Goal: Browse casually: Explore the website without a specific task or goal

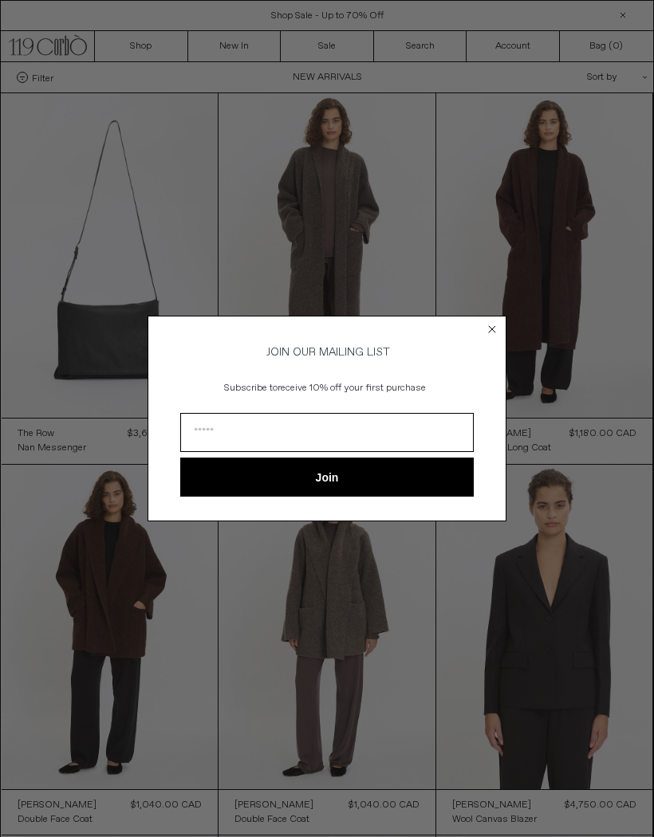
click at [485, 327] on circle "Close dialog" at bounding box center [492, 328] width 15 height 15
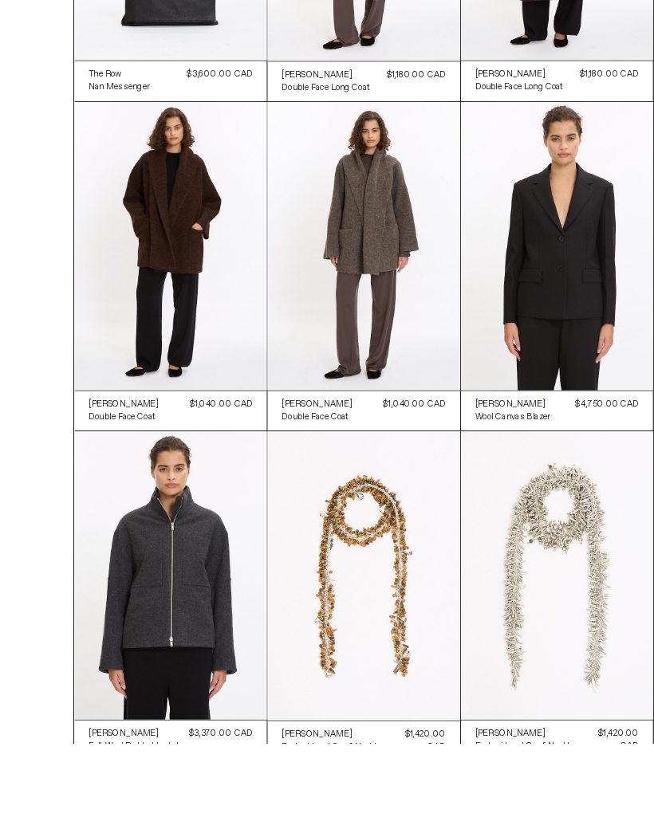
scroll to position [514, 0]
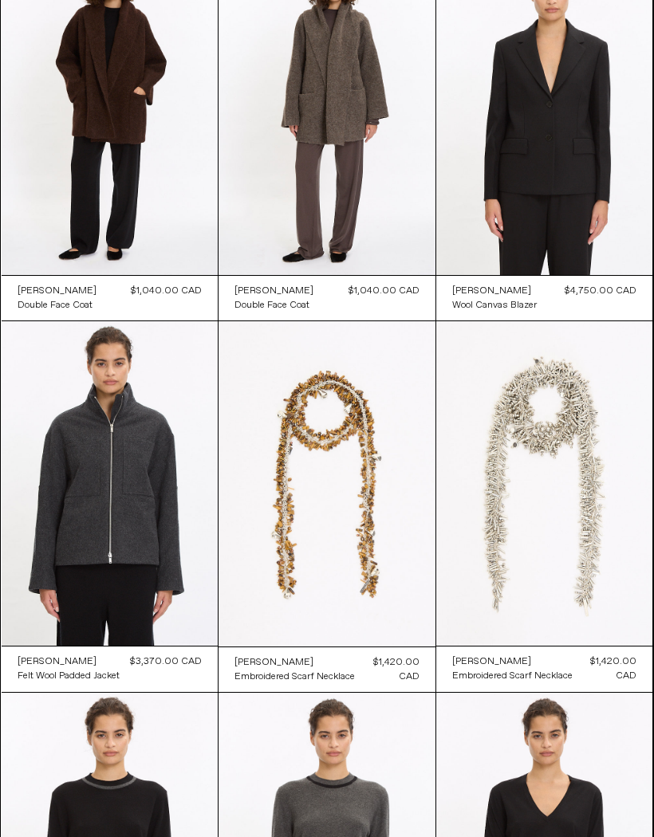
click at [545, 442] on at bounding box center [544, 483] width 217 height 324
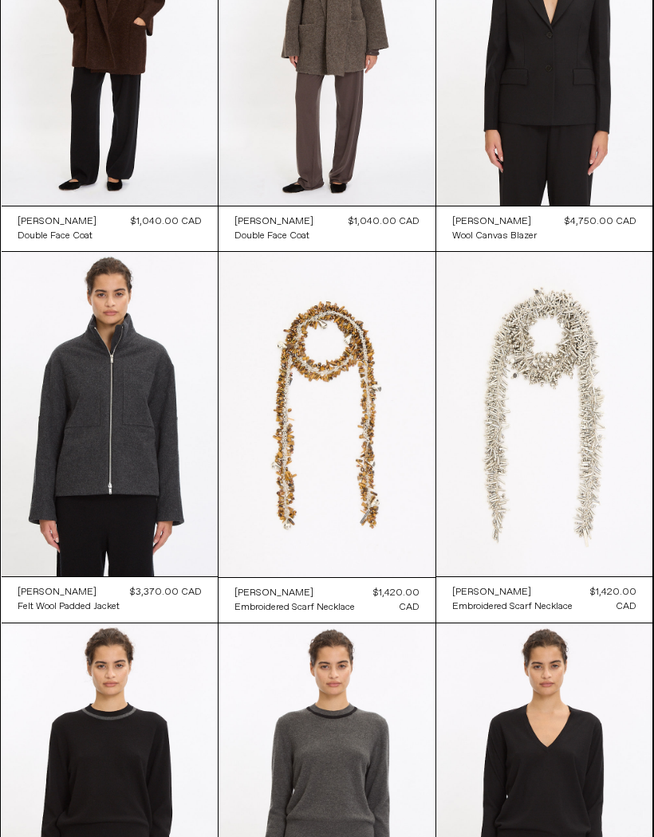
click at [320, 402] on at bounding box center [326, 414] width 217 height 325
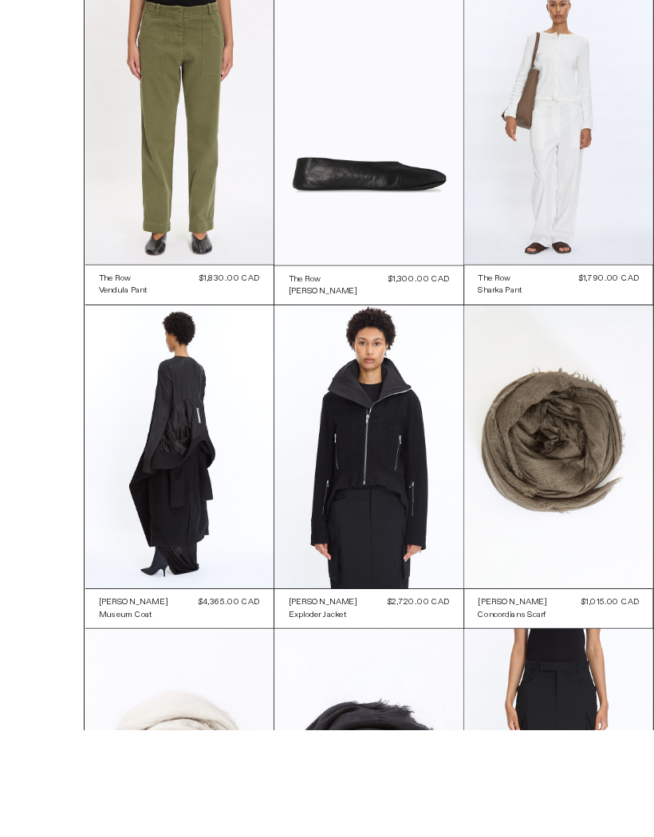
scroll to position [7647, 0]
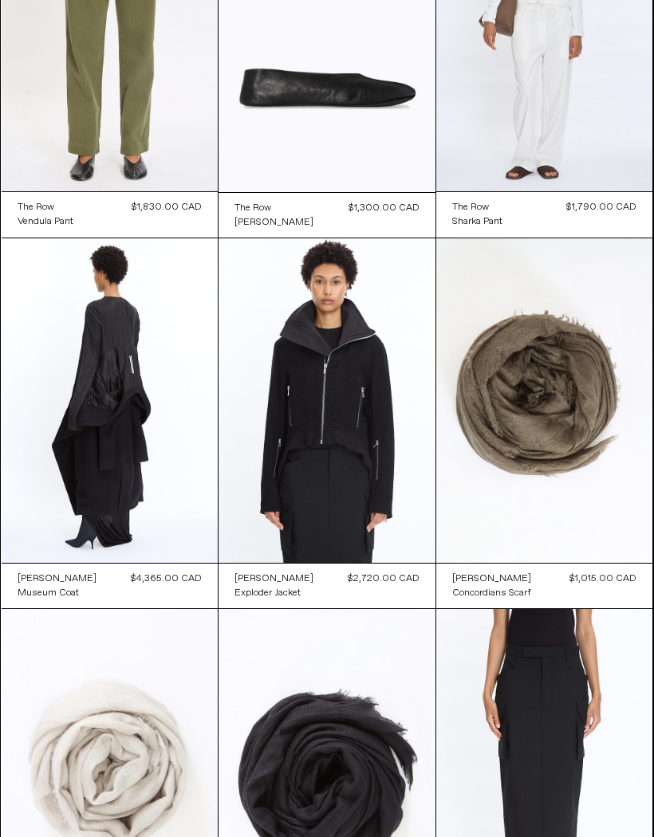
click at [127, 415] on at bounding box center [110, 400] width 217 height 324
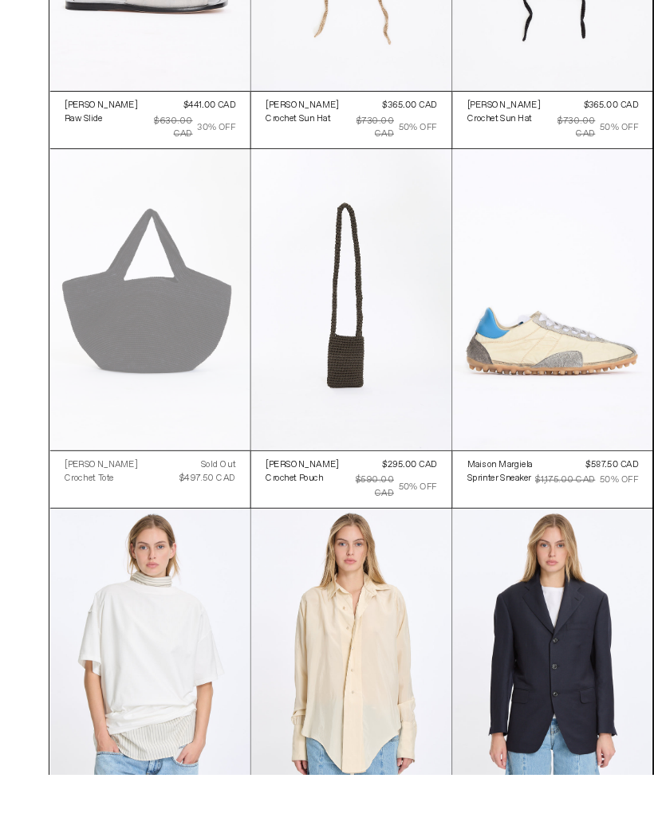
scroll to position [17554, 0]
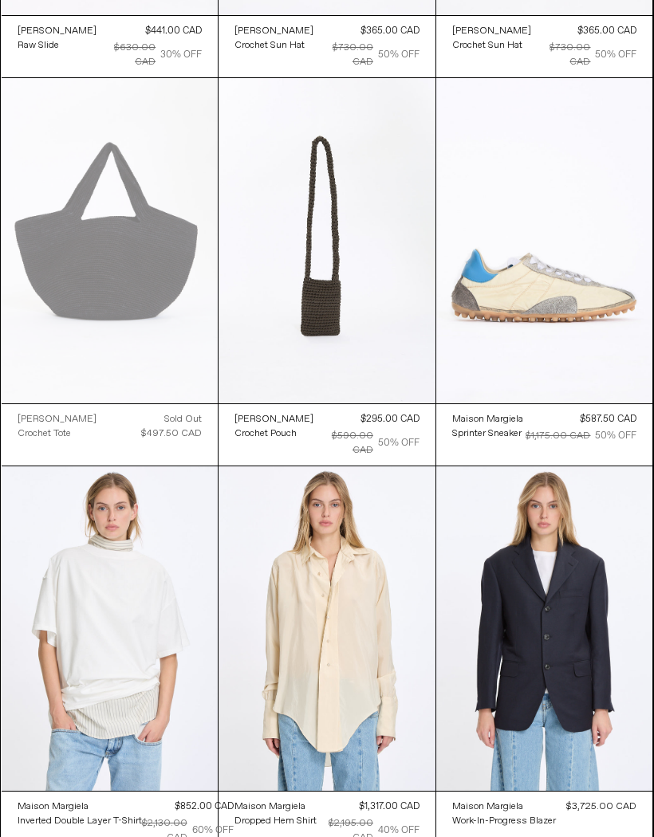
click at [565, 294] on at bounding box center [544, 240] width 217 height 324
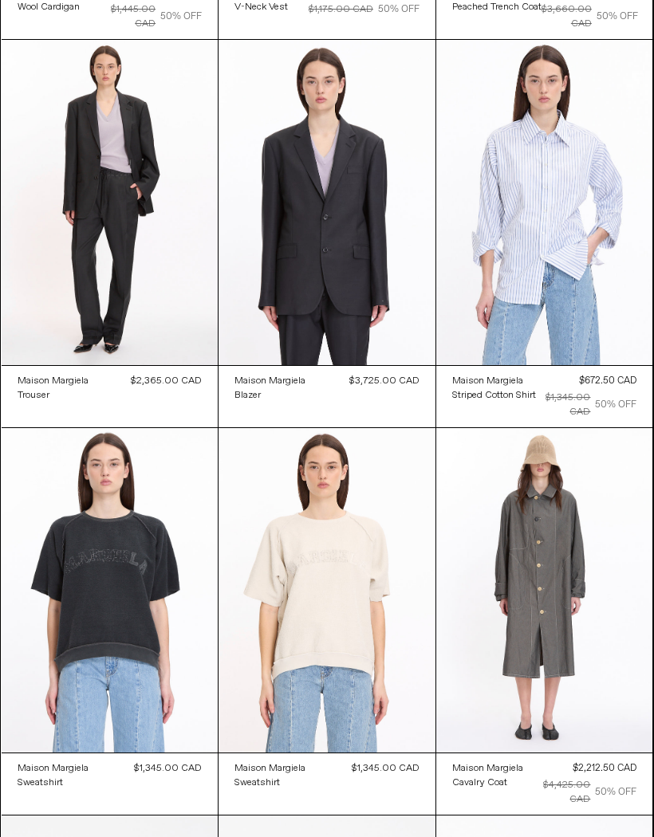
scroll to position [21454, 0]
click at [548, 530] on at bounding box center [544, 590] width 217 height 324
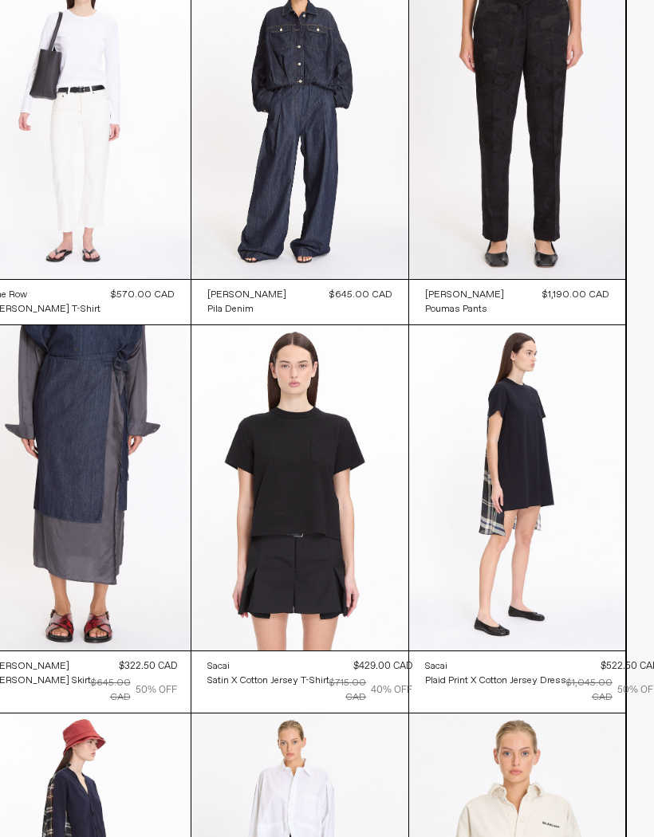
scroll to position [22702, 27]
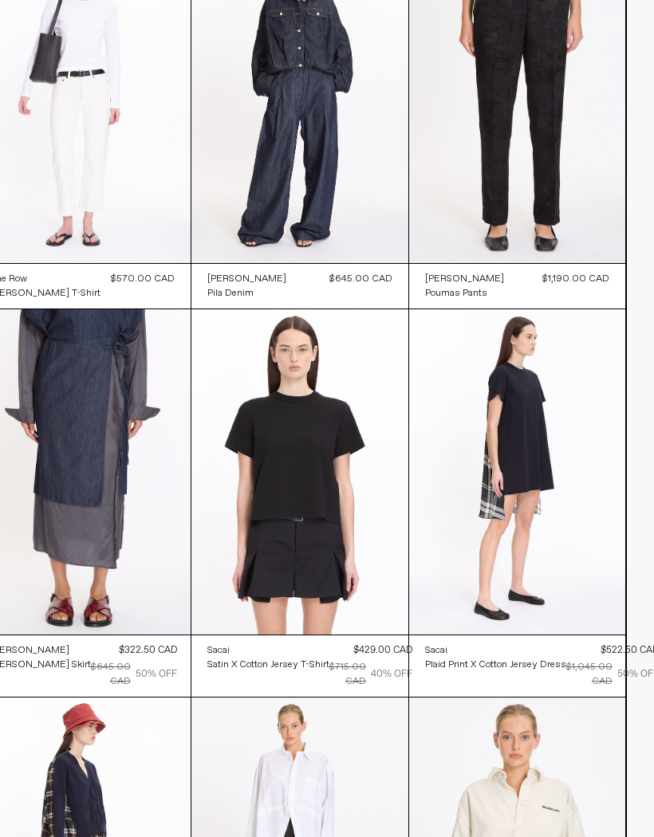
click at [83, 454] on at bounding box center [82, 471] width 217 height 324
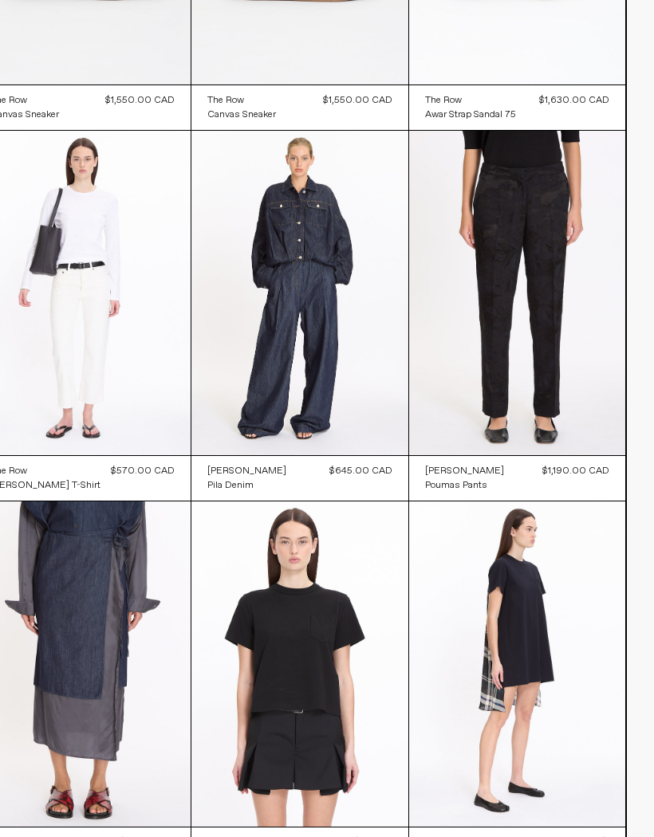
scroll to position [22397, 27]
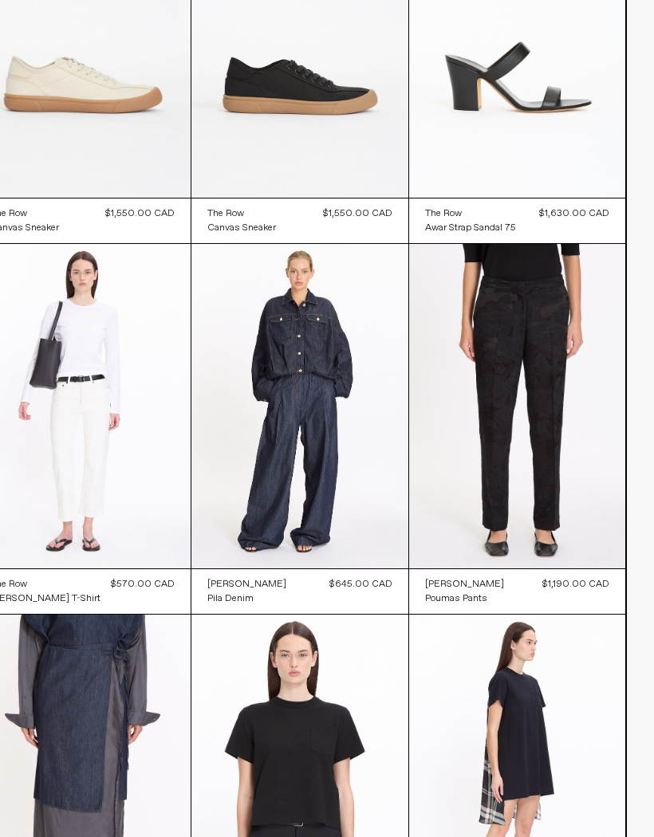
click at [346, 331] on at bounding box center [299, 406] width 217 height 325
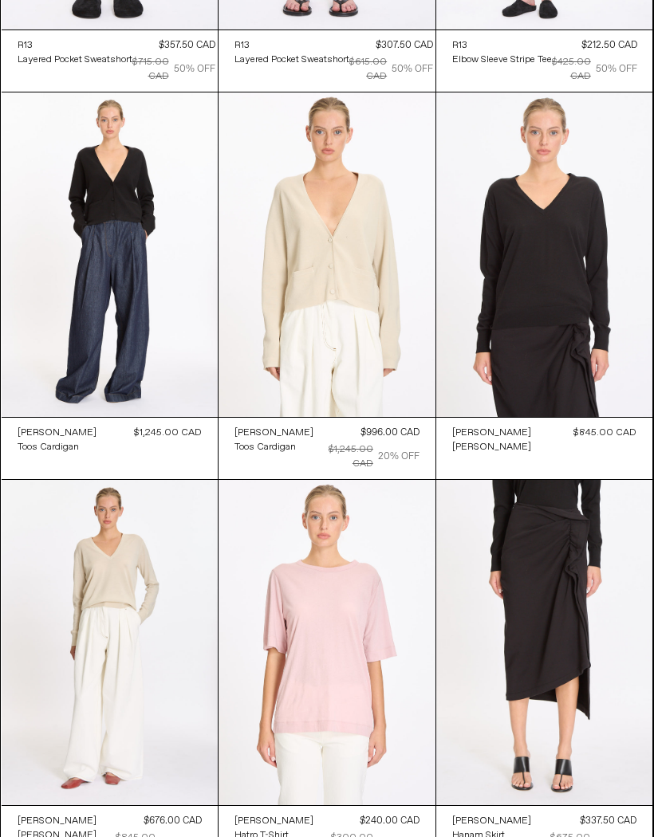
scroll to position [30139, 0]
click at [564, 544] on at bounding box center [544, 642] width 217 height 324
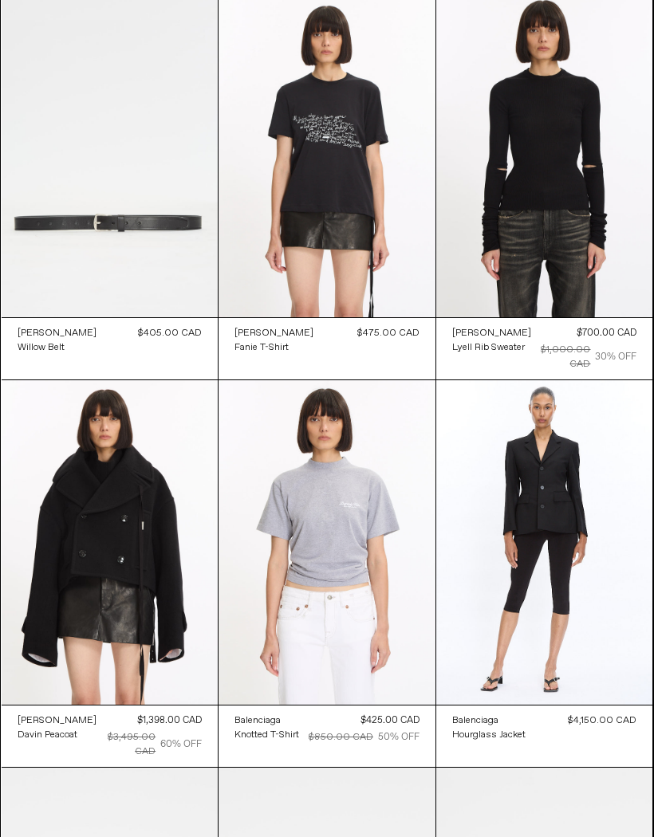
scroll to position [46735, 0]
click at [109, 380] on at bounding box center [110, 542] width 217 height 324
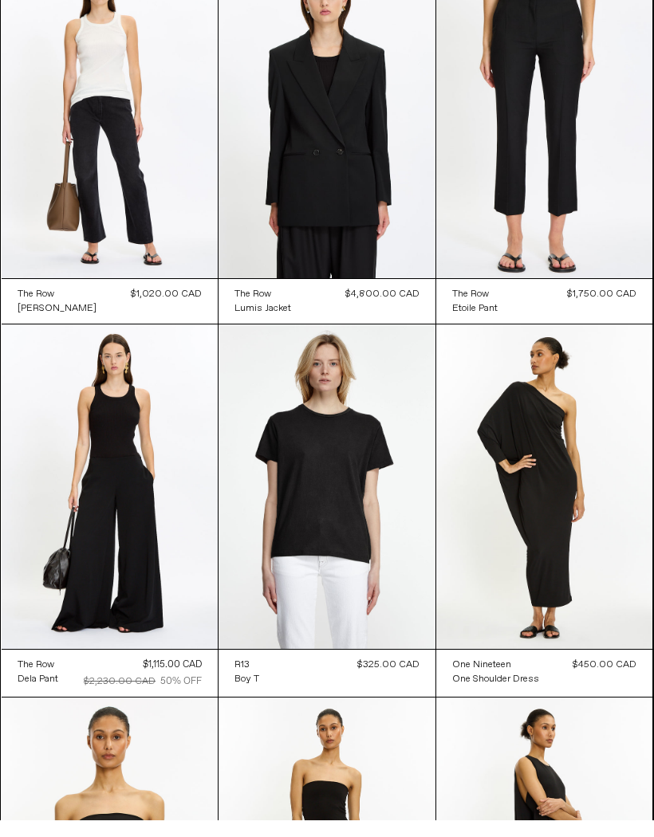
scroll to position [50602, 0]
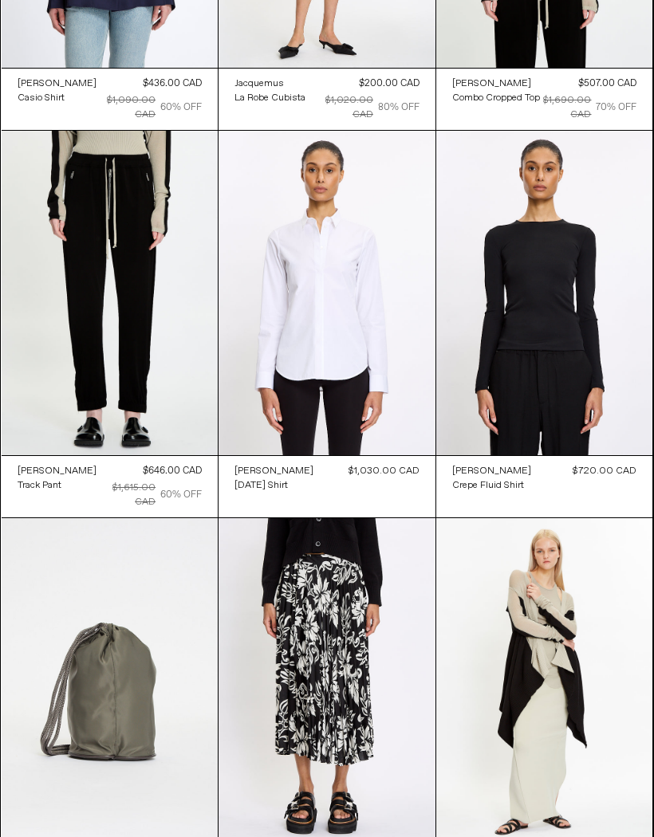
scroll to position [55435, 0]
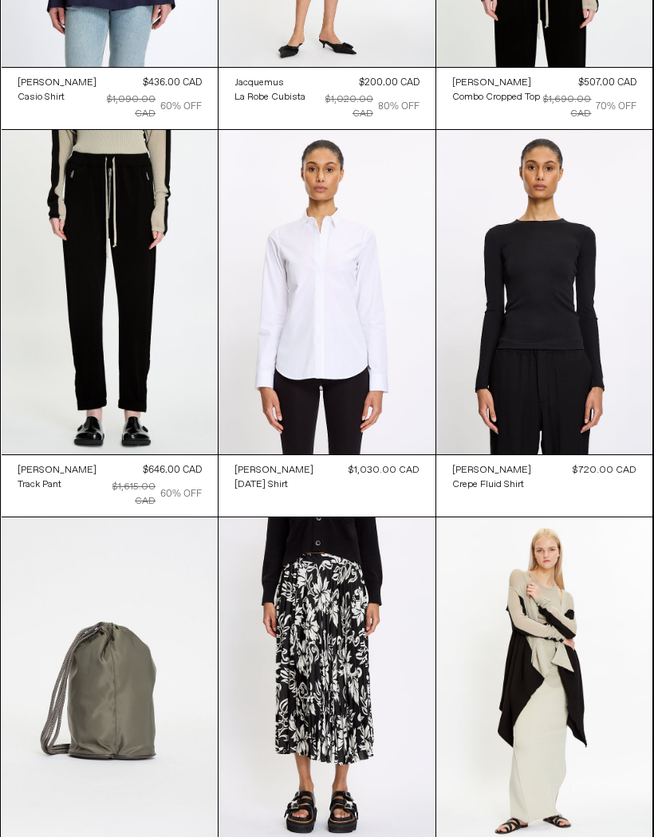
click at [554, 517] on at bounding box center [544, 679] width 217 height 324
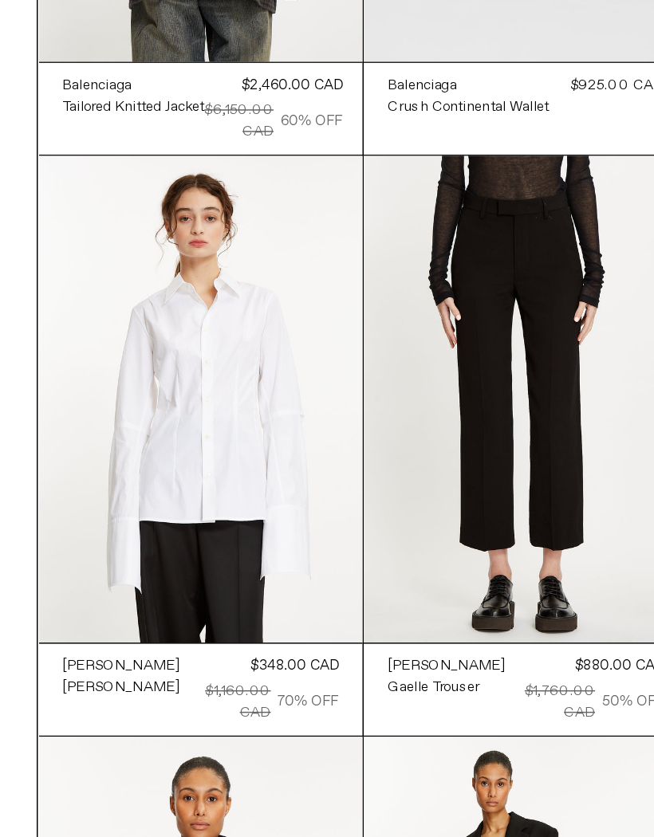
scroll to position [59124, 0]
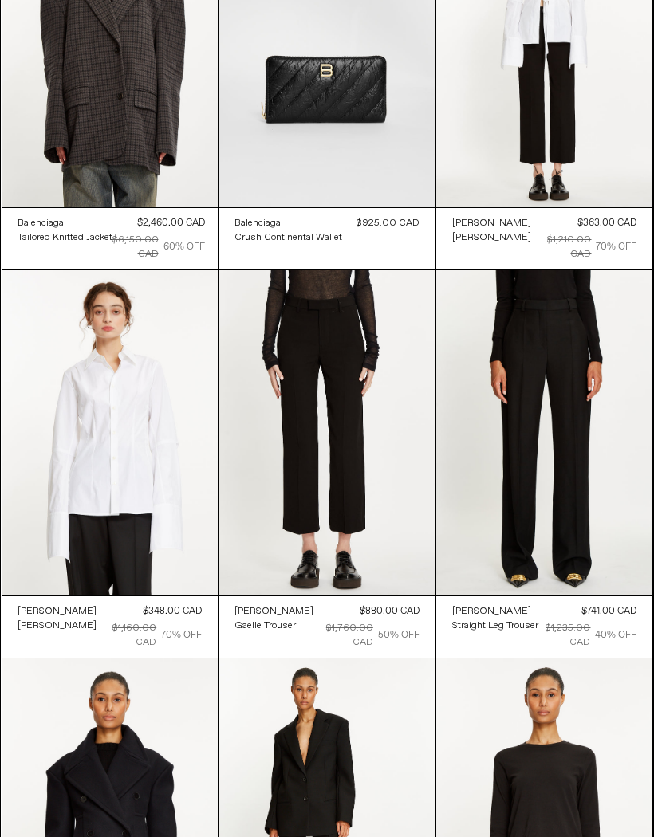
click at [116, 658] on at bounding box center [110, 820] width 217 height 324
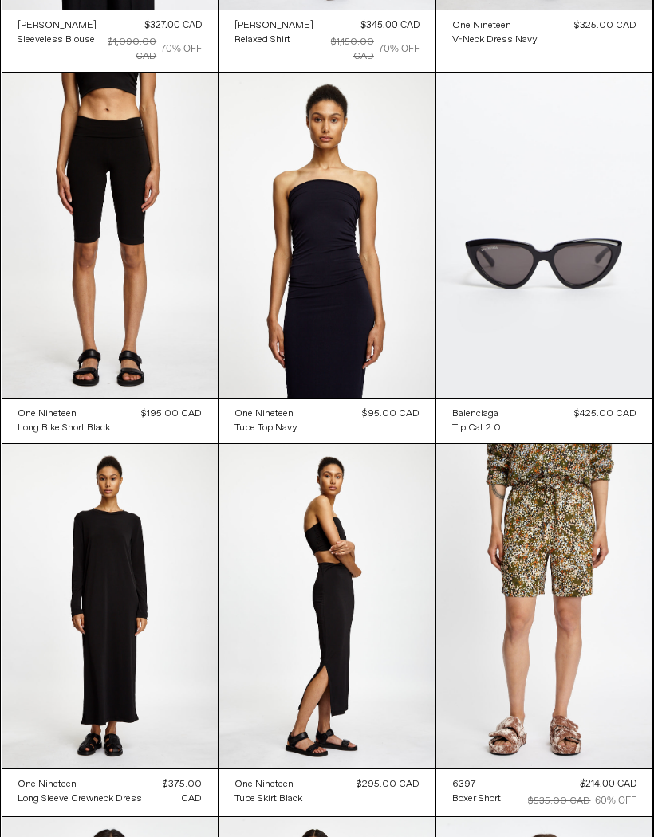
scroll to position [69375, 0]
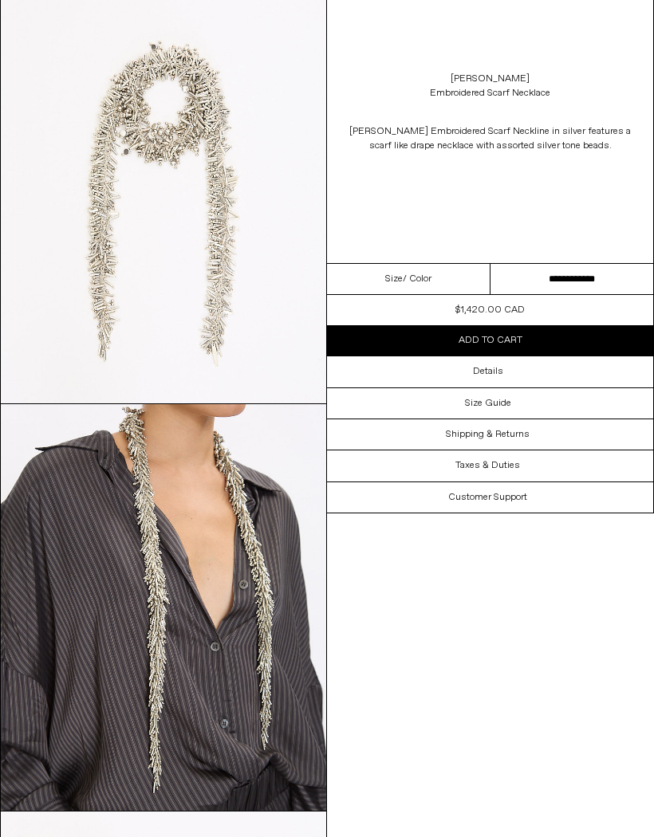
scroll to position [77, 0]
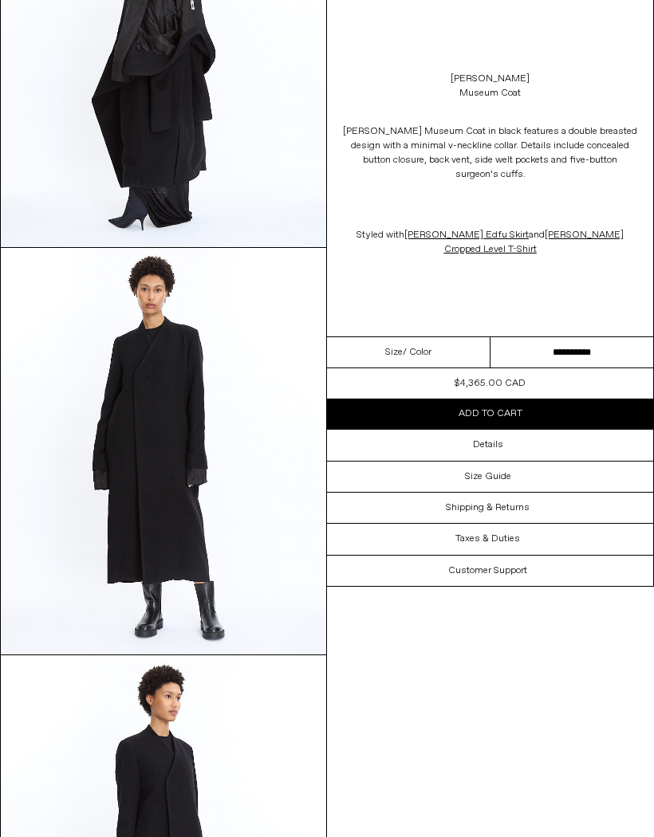
scroll to position [122, 0]
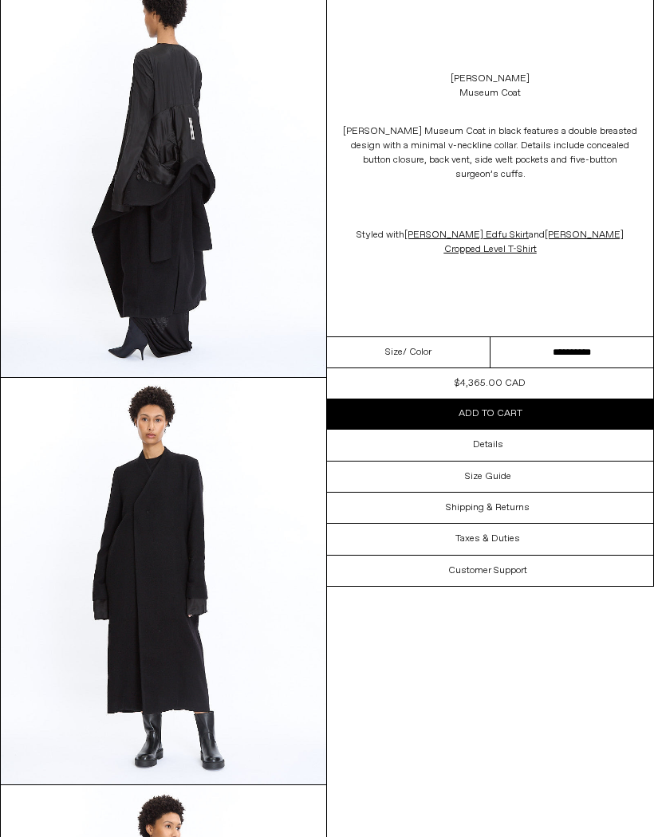
click at [193, 214] on img at bounding box center [163, 174] width 325 height 407
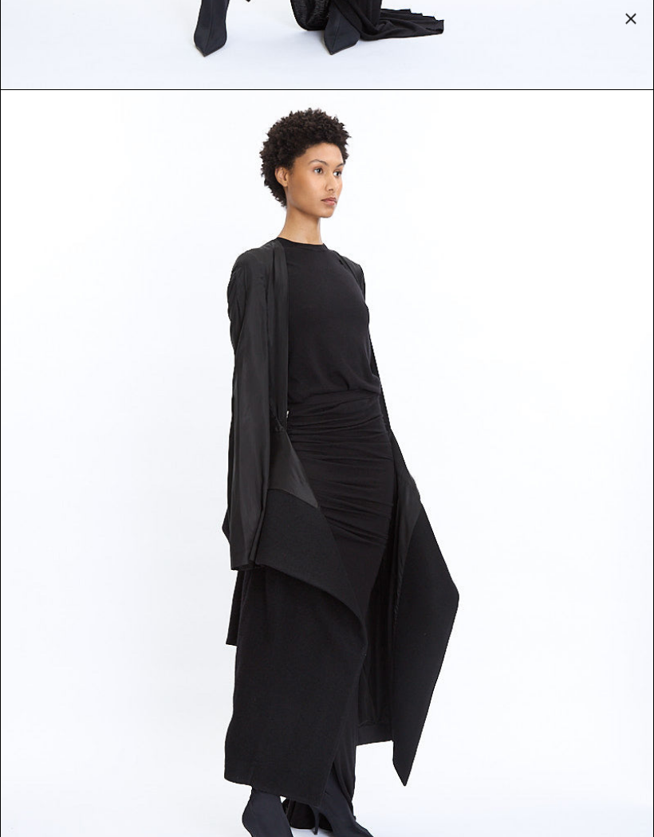
scroll to position [0, 0]
click at [628, 25] on div at bounding box center [630, 19] width 22 height 22
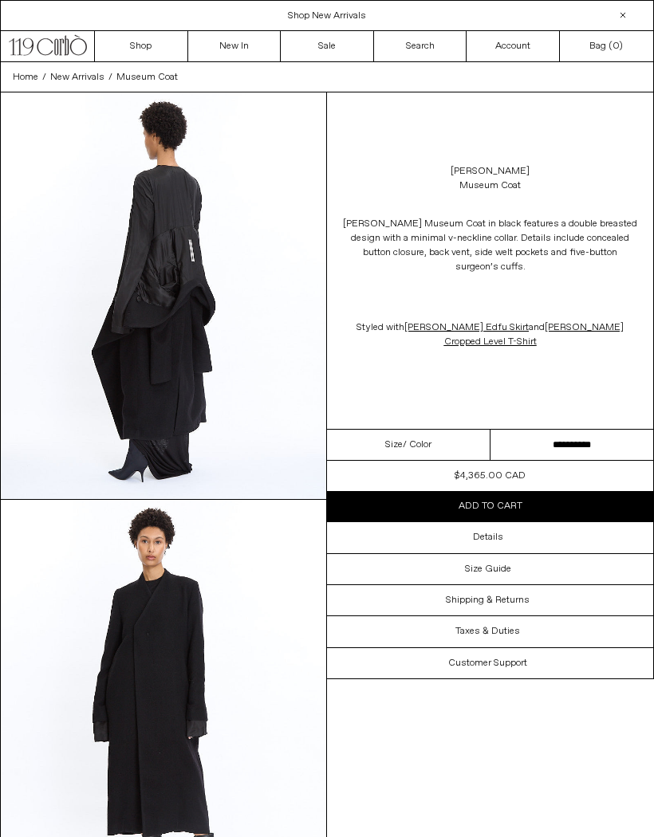
click at [448, 323] on link "Rick Owens Edfu Skirt" at bounding box center [466, 327] width 124 height 13
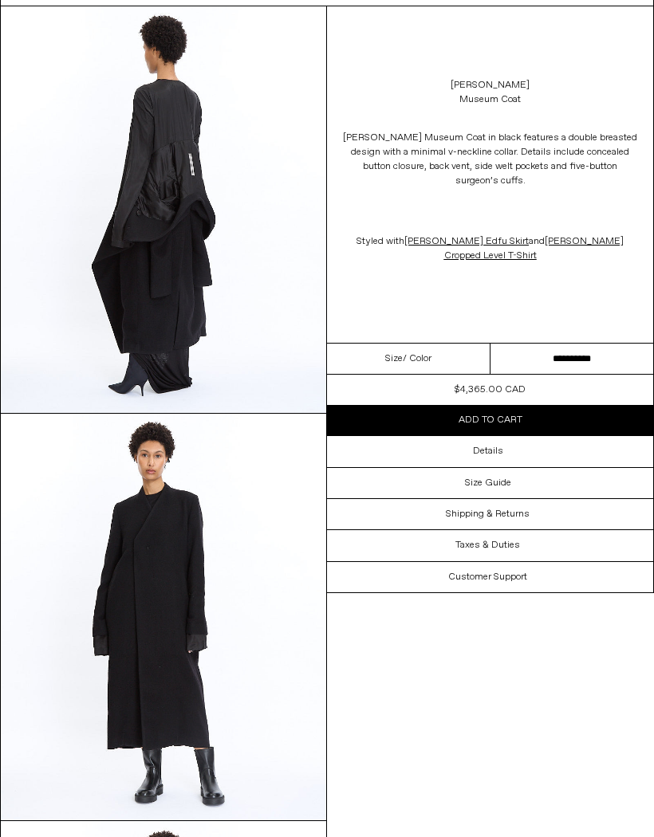
scroll to position [84, 0]
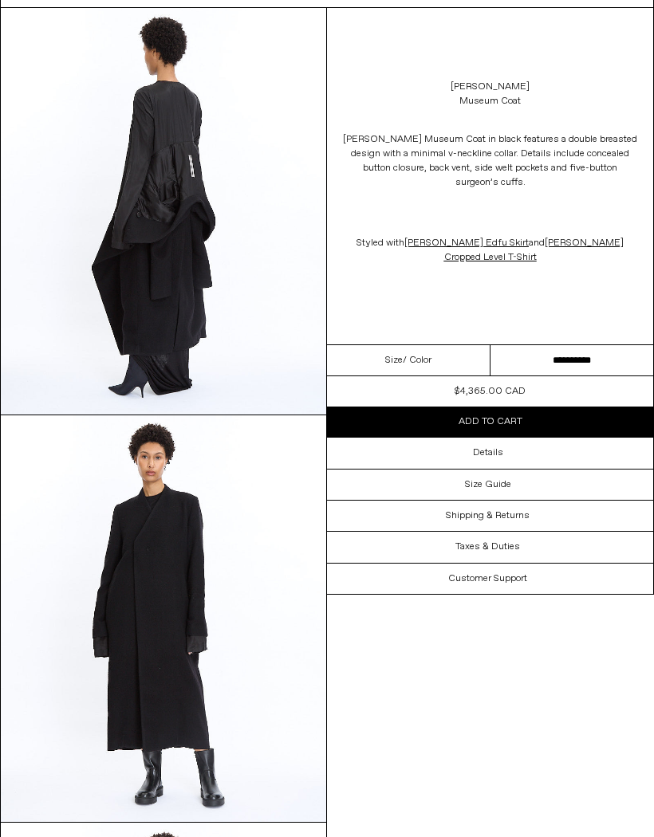
click at [184, 244] on img at bounding box center [163, 211] width 325 height 407
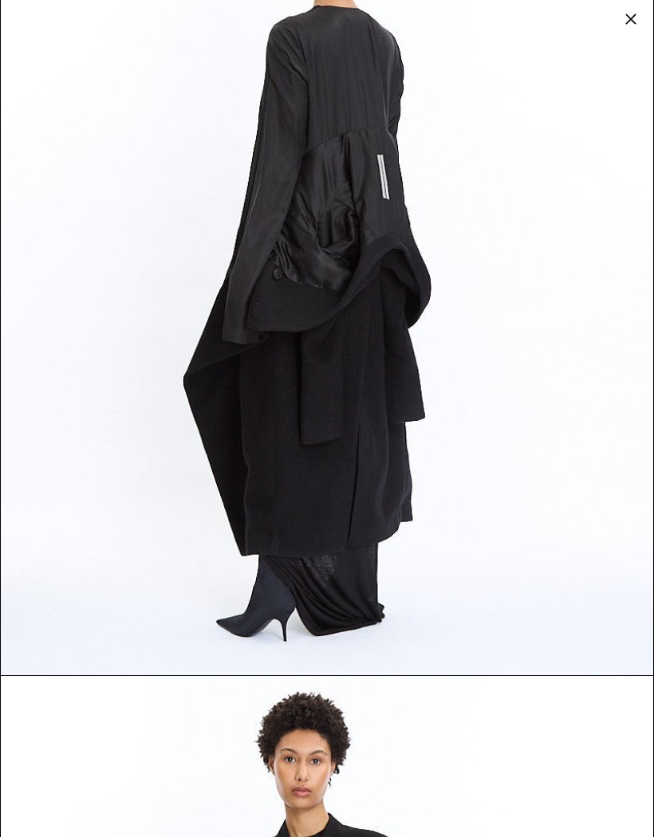
scroll to position [130, 0]
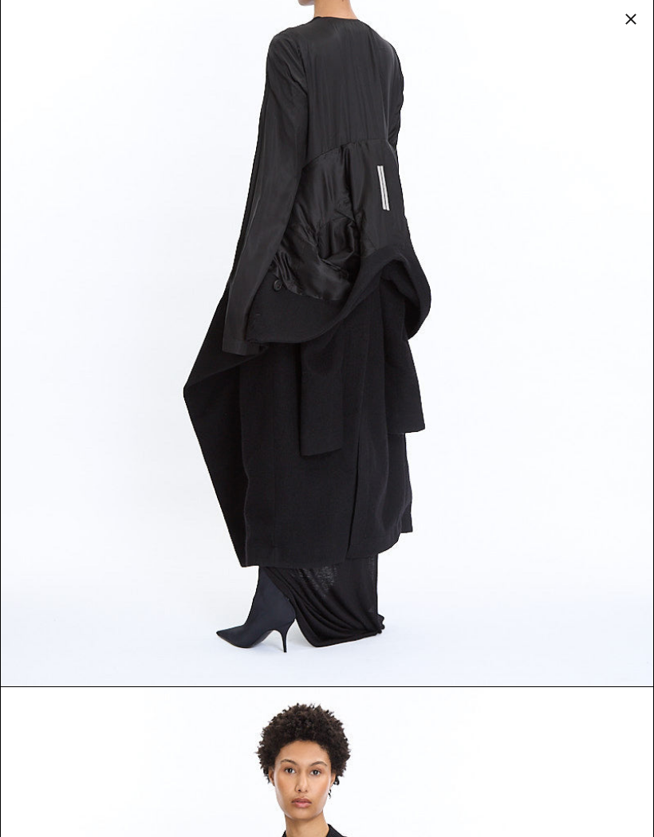
click at [628, 18] on div at bounding box center [630, 19] width 22 height 22
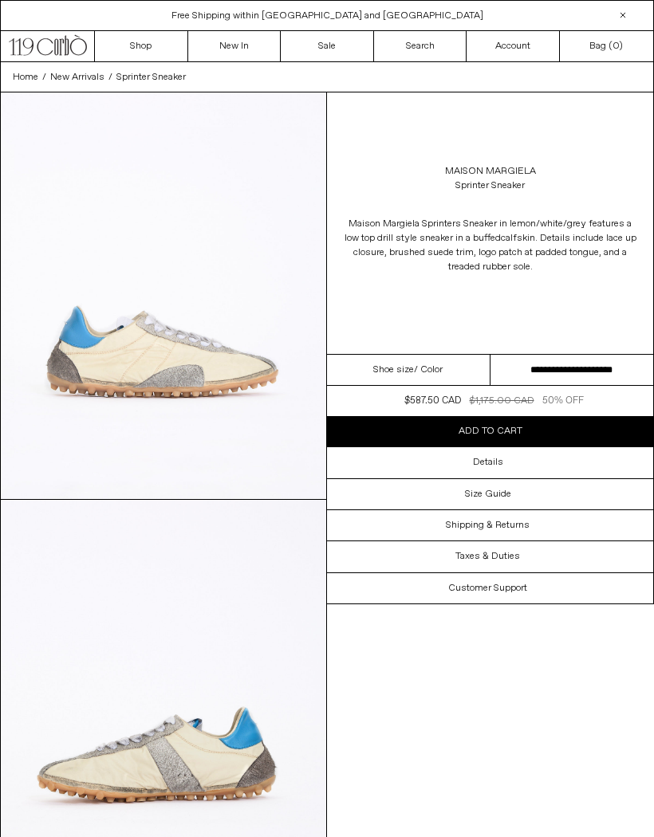
click at [401, 366] on span "Shoe size" at bounding box center [393, 370] width 41 height 14
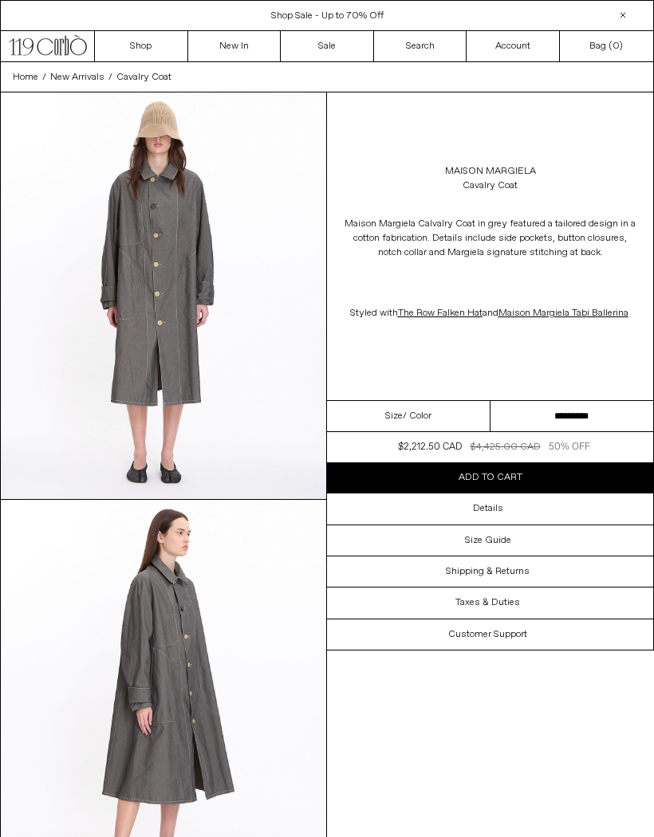
click at [231, 327] on img at bounding box center [163, 295] width 325 height 407
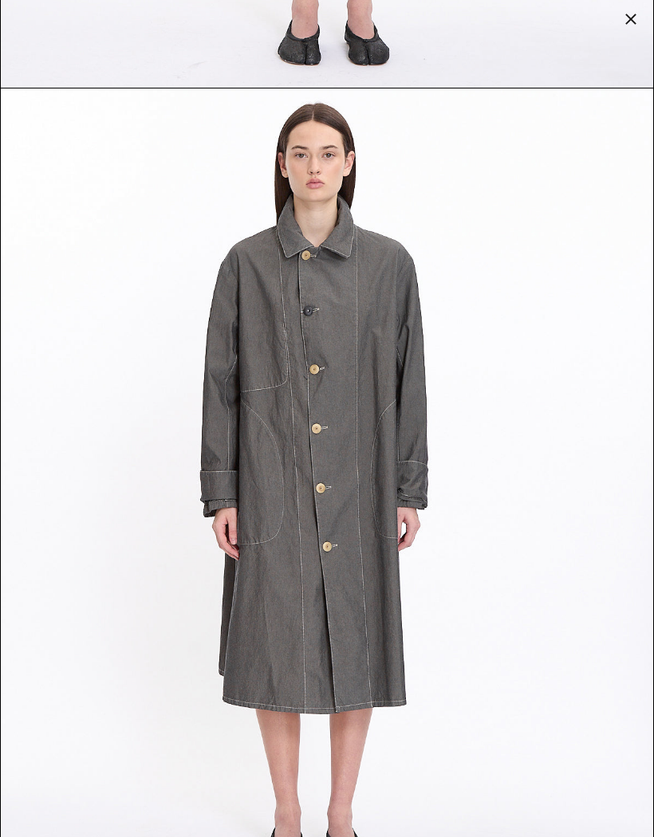
scroll to position [3174, 0]
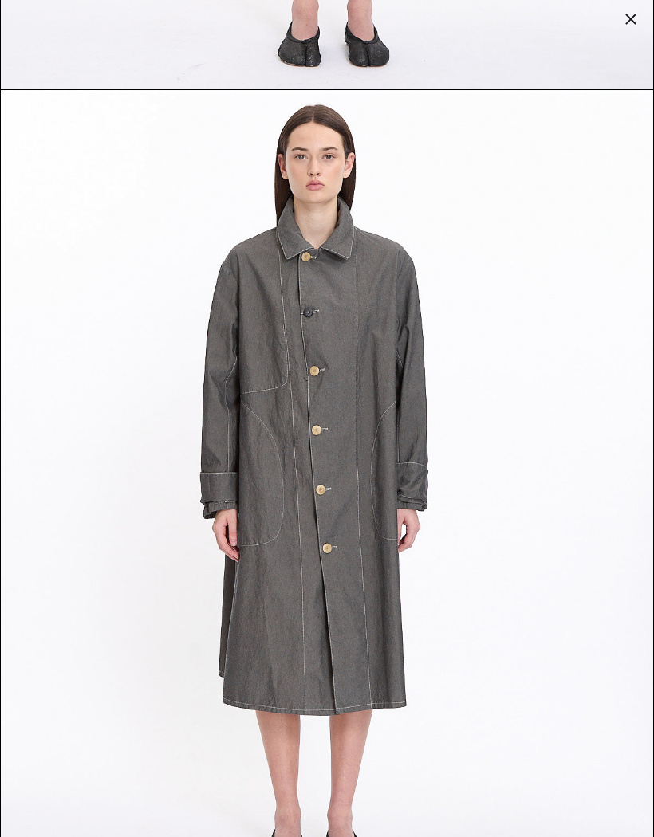
click at [632, 21] on div at bounding box center [630, 19] width 22 height 22
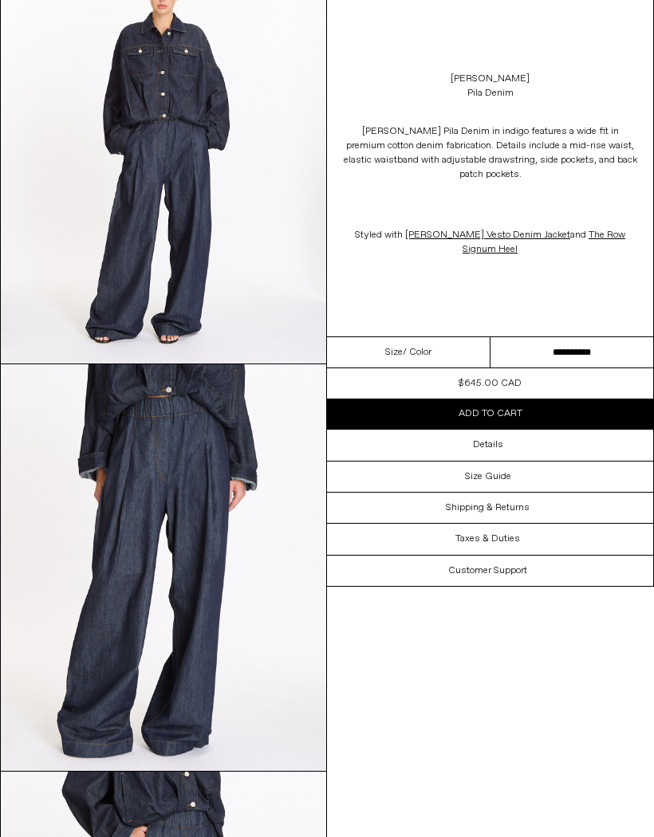
scroll to position [125, 0]
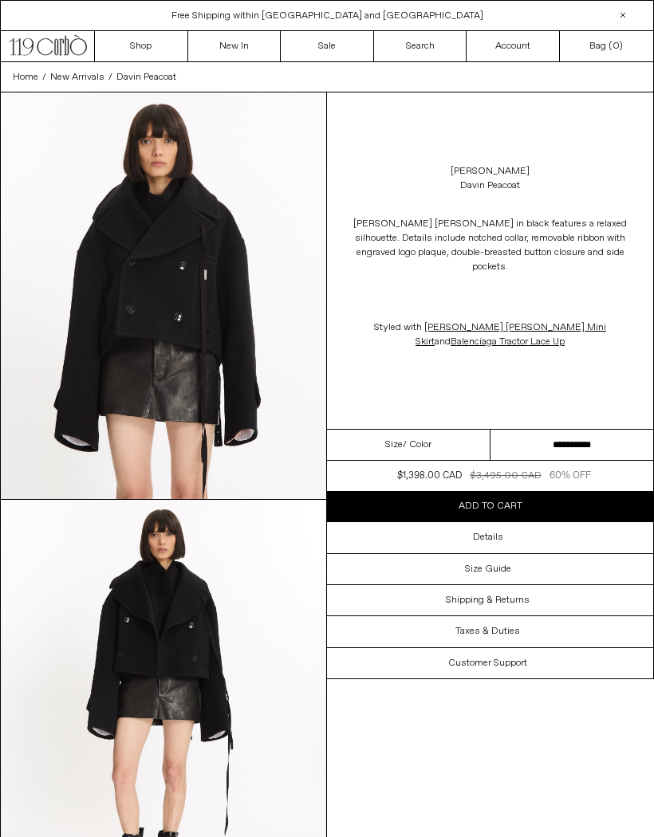
click at [216, 336] on img at bounding box center [163, 295] width 325 height 407
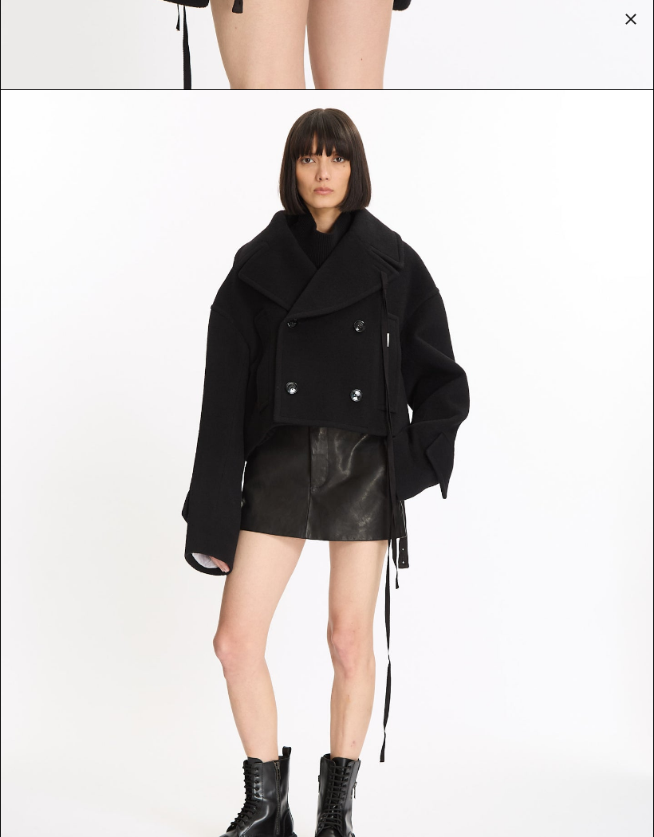
scroll to position [3174, 0]
click at [625, 22] on div at bounding box center [630, 19] width 22 height 22
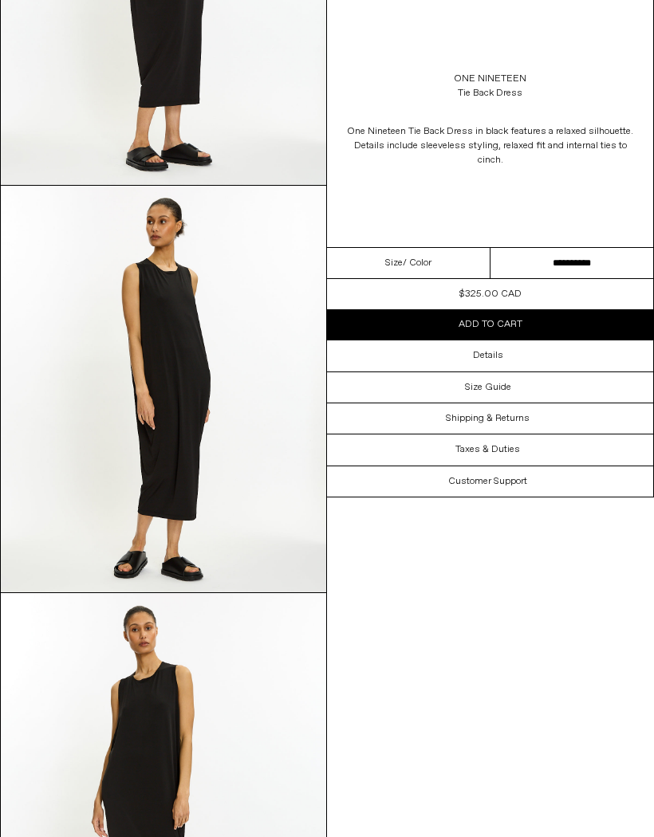
scroll to position [312, 0]
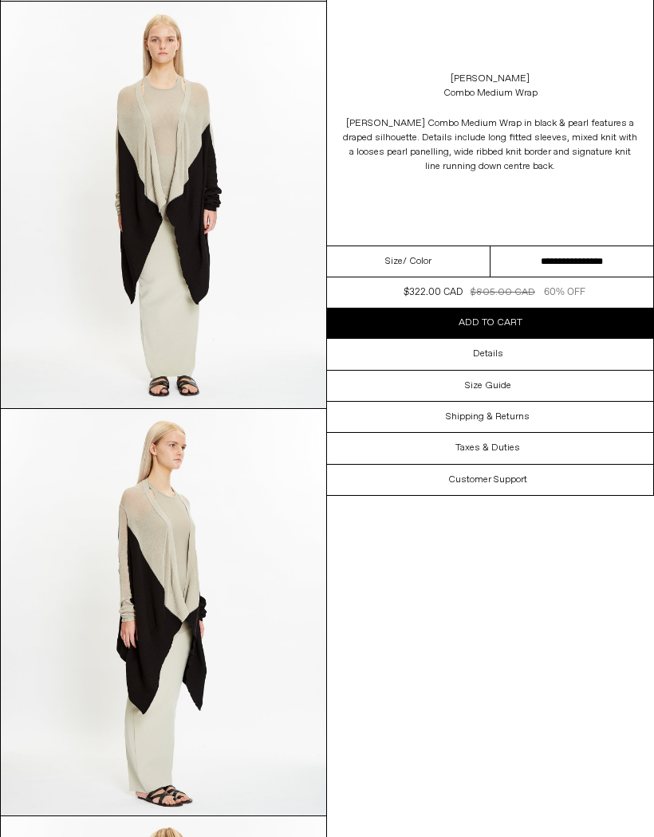
scroll to position [489, 0]
